Goal: Use online tool/utility: Use online tool/utility

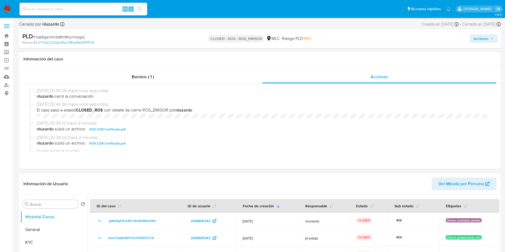
select select "10"
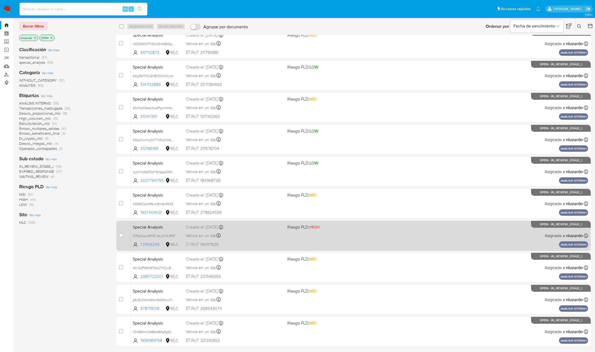
scroll to position [28, 0]
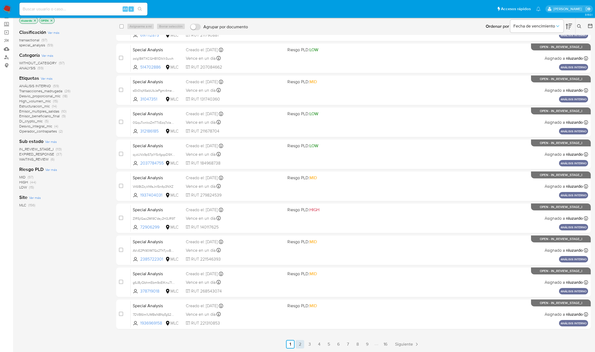
click at [302, 344] on link "2" at bounding box center [299, 344] width 9 height 9
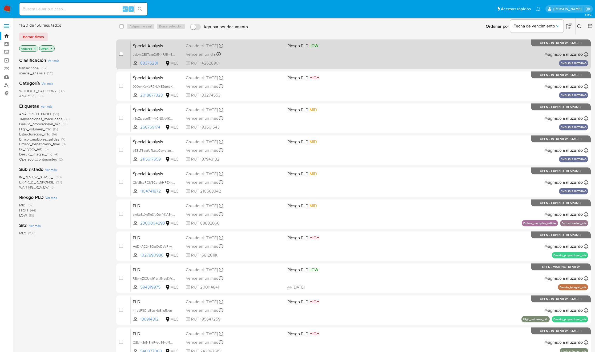
click at [121, 53] on input "checkbox" at bounding box center [121, 54] width 4 height 4
checkbox input "true"
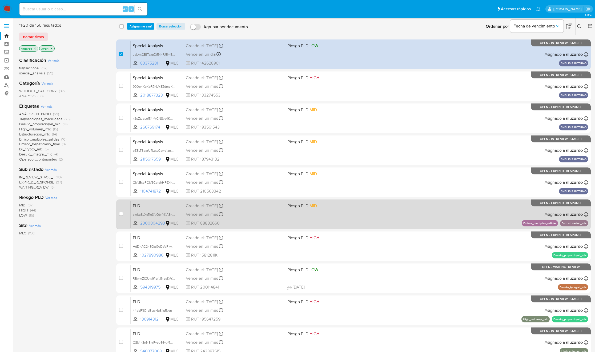
scroll to position [28, 0]
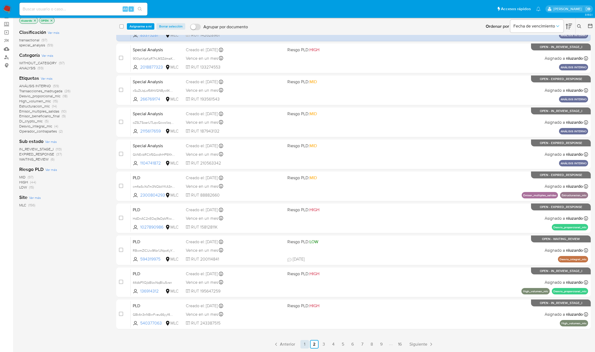
click at [308, 344] on link "1" at bounding box center [304, 344] width 9 height 9
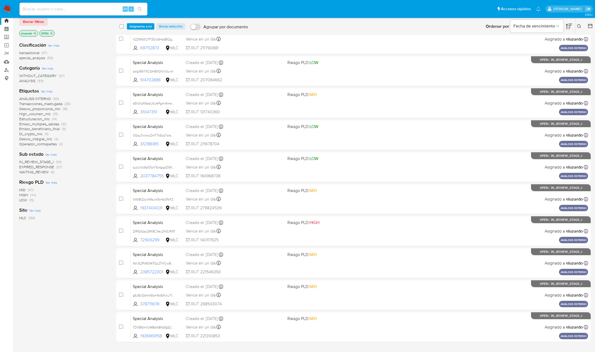
scroll to position [28, 0]
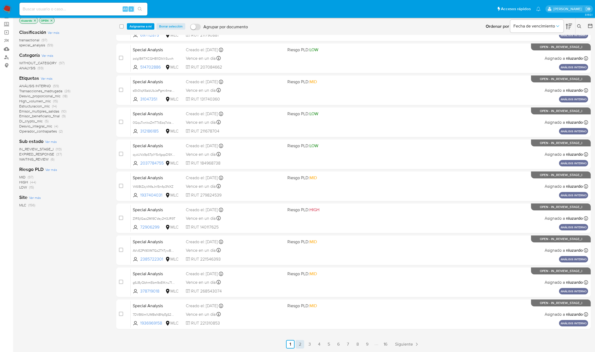
click at [301, 344] on link "2" at bounding box center [299, 344] width 9 height 9
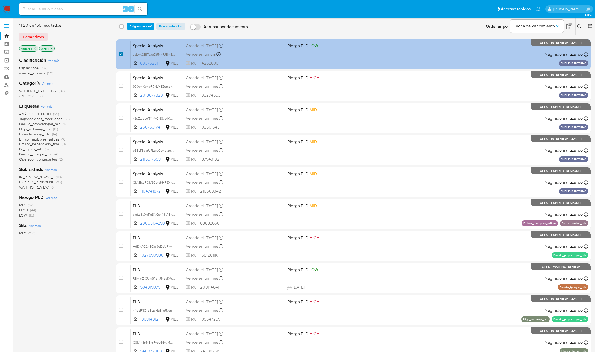
click at [121, 52] on input "checkbox" at bounding box center [121, 54] width 4 height 4
checkbox input "false"
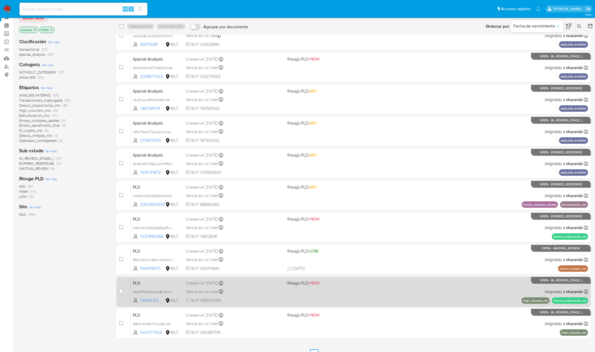
scroll to position [28, 0]
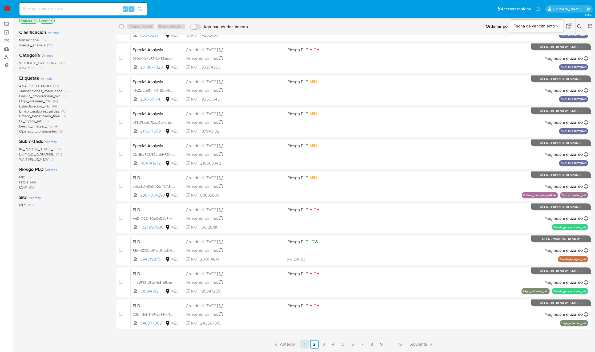
click at [308, 344] on link "1" at bounding box center [304, 344] width 9 height 9
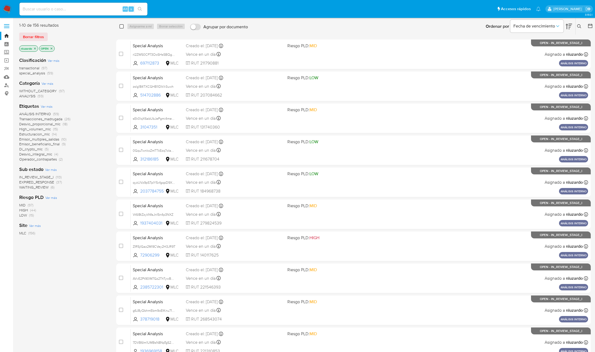
click at [123, 25] on input "checkbox" at bounding box center [121, 26] width 4 height 4
checkbox input "true"
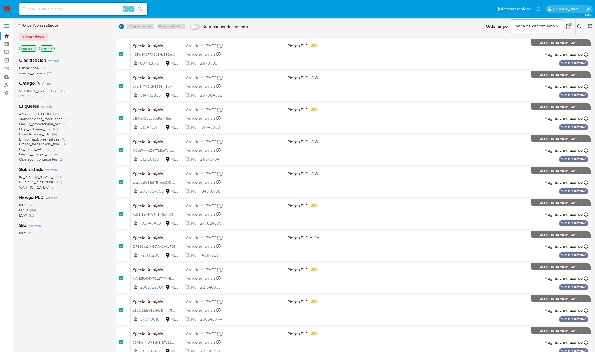
checkbox input "true"
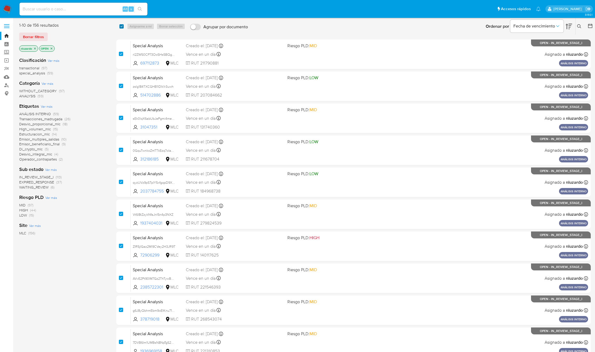
checkbox input "true"
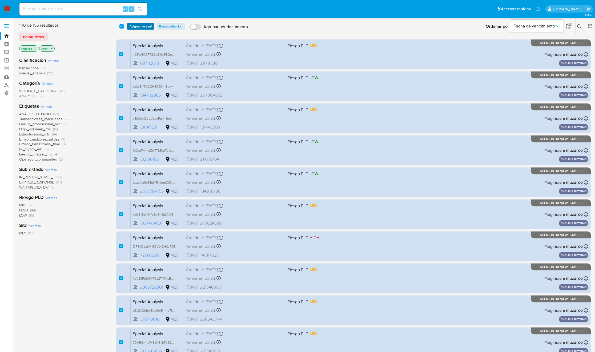
click at [141, 27] on span "Asignarme a mí" at bounding box center [140, 26] width 22 height 5
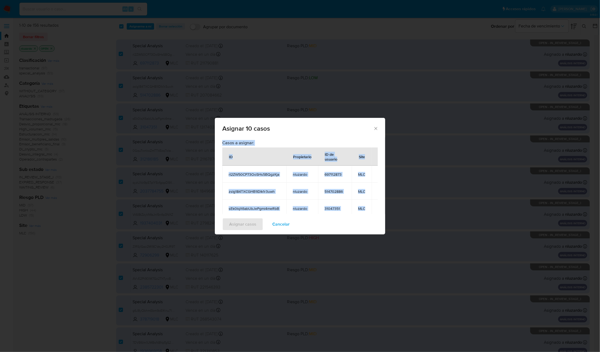
drag, startPoint x: 344, startPoint y: 205, endPoint x: 284, endPoint y: 195, distance: 61.3
click at [220, 153] on div "Casos a asignar: ID Propietario ID de usuario Site rI2ZW50CP73OoSHs5BQgzKja nlu…" at bounding box center [300, 175] width 170 height 77
drag, startPoint x: 342, startPoint y: 178, endPoint x: 226, endPoint y: 159, distance: 117.1
click at [226, 159] on table "ID Propietario ID de usuario Site rI2ZW50CP73OoSHs5BQgzKja nluzardo 697112873 M…" at bounding box center [306, 241] width 169 height 189
copy table "ID Propietario ID de usuario Site rI2ZW50CP73OoSHs5BQgzKja nluzardo 697112873 M…"
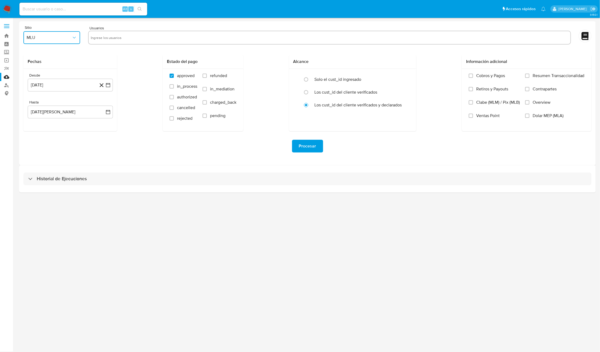
click at [61, 39] on span "MLU" at bounding box center [49, 37] width 45 height 5
click at [50, 129] on div "MLC" at bounding box center [50, 128] width 47 height 13
click at [58, 89] on button "[DATE]" at bounding box center [70, 85] width 85 height 13
click at [107, 103] on div "julio 2024 julio 2024 lun lunes mar martes mié miércoles jue jueves vie viernes…" at bounding box center [70, 135] width 85 height 84
click at [106, 103] on icon "Mes siguiente" at bounding box center [103, 104] width 6 height 6
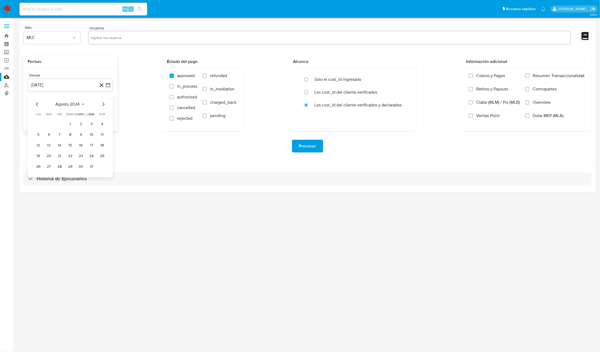
click at [105, 103] on icon "Mes siguiente" at bounding box center [103, 104] width 6 height 6
click at [35, 103] on icon "Mes anterior" at bounding box center [37, 104] width 6 height 6
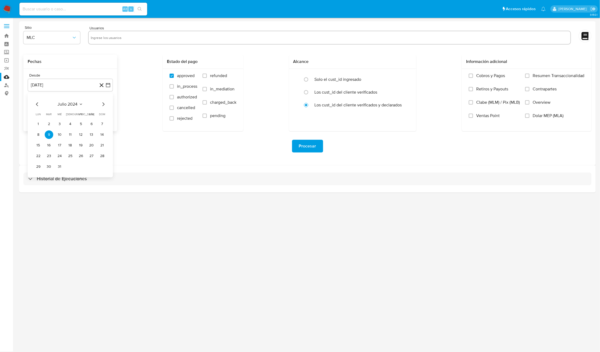
click at [35, 103] on icon "Mes anterior" at bounding box center [37, 104] width 6 height 6
click at [38, 123] on button "1" at bounding box center [38, 124] width 9 height 9
click at [52, 114] on button "[DATE][PERSON_NAME]" at bounding box center [70, 111] width 85 height 13
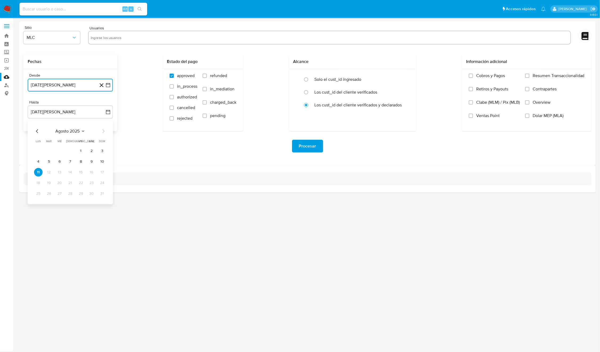
click at [38, 131] on icon "Mes anterior" at bounding box center [37, 131] width 6 height 6
click at [61, 192] on button "30" at bounding box center [59, 193] width 9 height 9
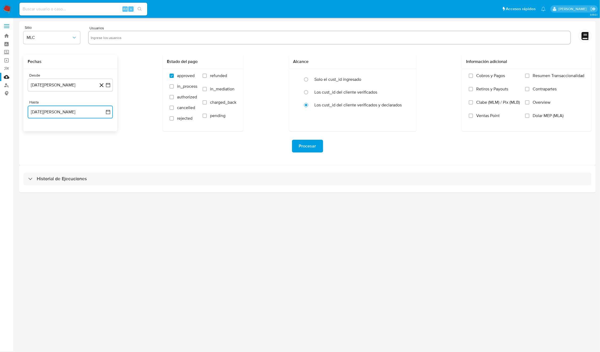
click at [139, 39] on input "text" at bounding box center [330, 37] width 478 height 9
type input "[URL]"
click at [127, 152] on div "Procesar" at bounding box center [307, 146] width 568 height 13
click at [50, 83] on button "[DATE][PERSON_NAME]" at bounding box center [70, 85] width 85 height 13
click at [102, 103] on icon "Mes siguiente" at bounding box center [103, 104] width 6 height 6
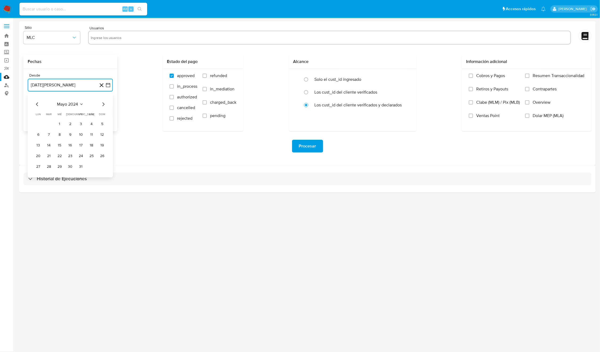
click at [102, 103] on icon "Mes siguiente" at bounding box center [103, 104] width 6 height 6
click at [40, 135] on button "5" at bounding box center [38, 134] width 9 height 9
click at [55, 114] on button "[DATE][PERSON_NAME]" at bounding box center [70, 111] width 85 height 13
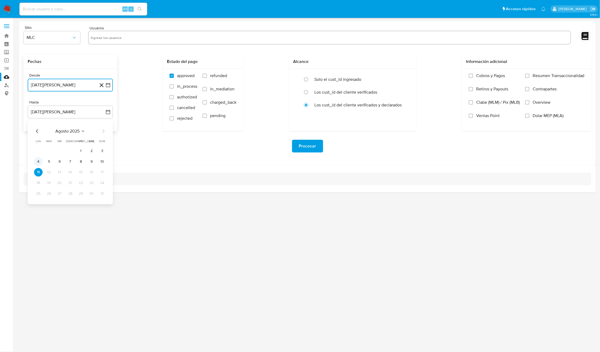
click at [39, 161] on button "4" at bounding box center [38, 161] width 9 height 9
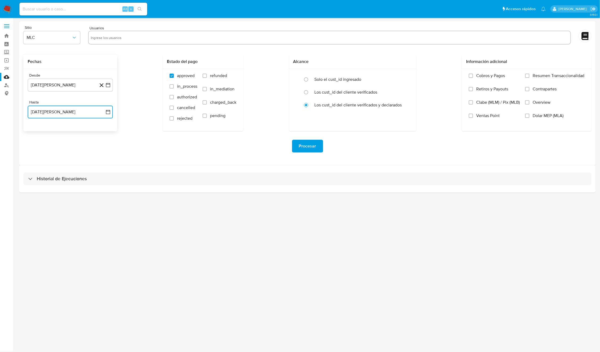
click at [124, 40] on input "text" at bounding box center [330, 37] width 478 height 9
click at [107, 33] on input "text" at bounding box center [330, 37] width 478 height 9
paste input "697112873, 514702886, 31047351, 312186185, 2037784755, 1937404031, 72906299, 23…"
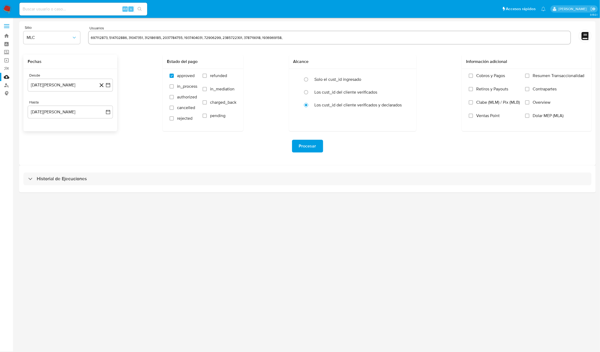
type input "697112873, 514702886, 31047351, 312186185, 2037784755, 1937404031, 72906299, 23…"
click at [140, 67] on div "Fechas Desde [DATE][PERSON_NAME] [DATE] Hasta [DATE][PERSON_NAME] [DATE] Estado…" at bounding box center [307, 93] width 568 height 76
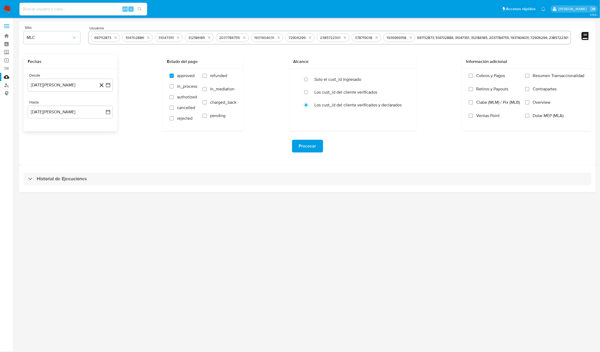
click at [309, 148] on span "Procesar" at bounding box center [307, 146] width 17 height 12
